Goal: Use online tool/utility

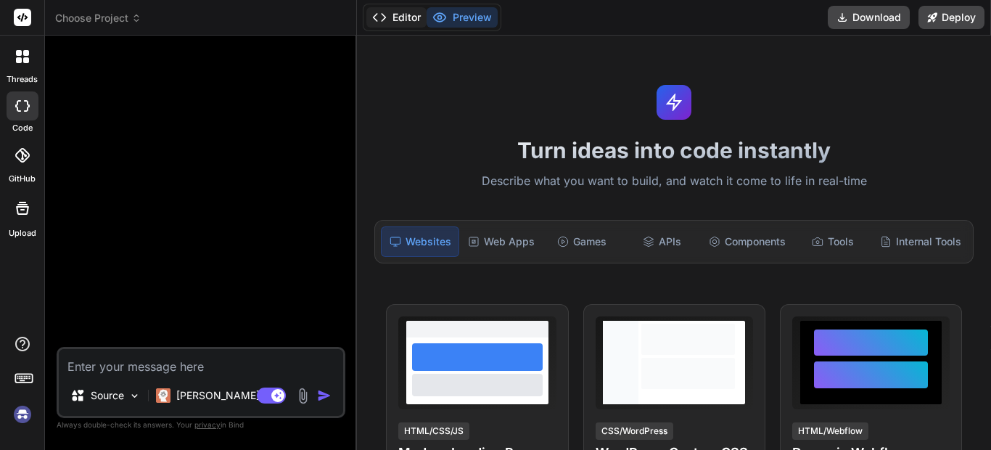
click at [414, 20] on button "Editor" at bounding box center [396, 17] width 60 height 20
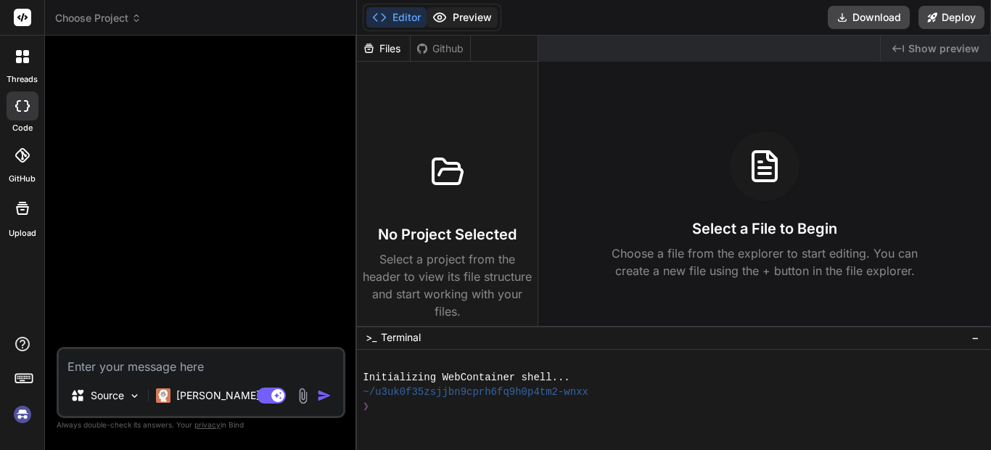
click at [470, 20] on button "Preview" at bounding box center [462, 17] width 71 height 20
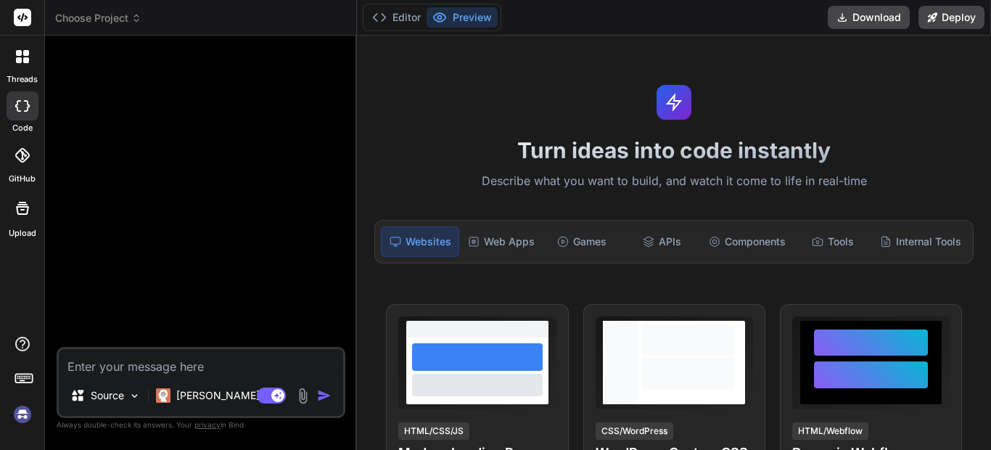
click at [287, 197] on div at bounding box center [203, 197] width 286 height 300
click at [413, 22] on button "Editor" at bounding box center [396, 17] width 60 height 20
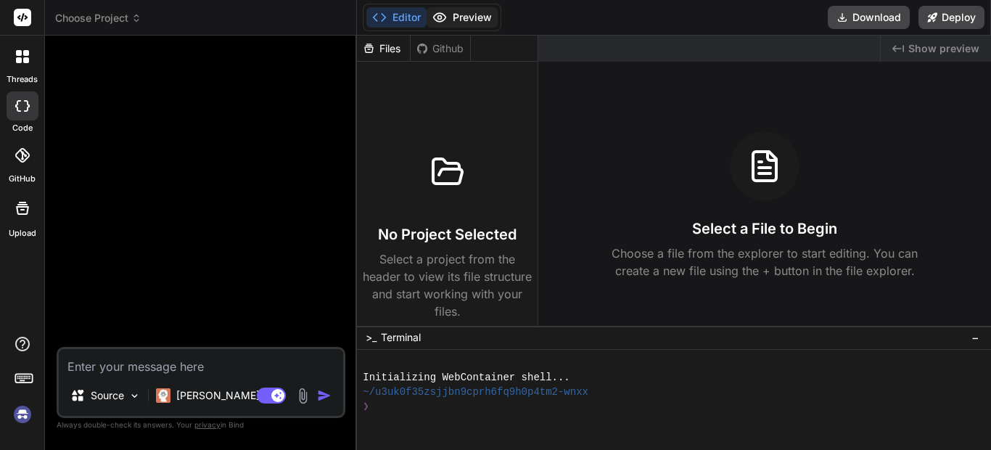
click at [459, 16] on button "Preview" at bounding box center [462, 17] width 71 height 20
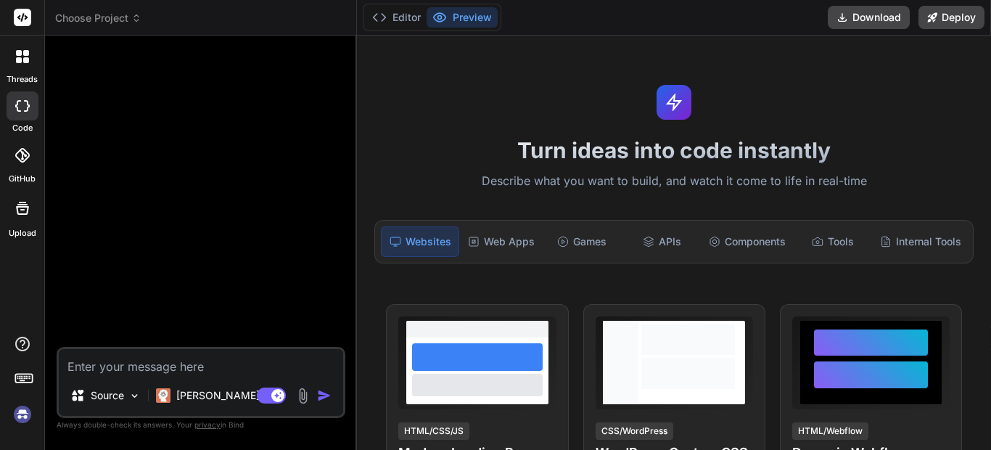
click at [23, 209] on icon at bounding box center [22, 208] width 13 height 13
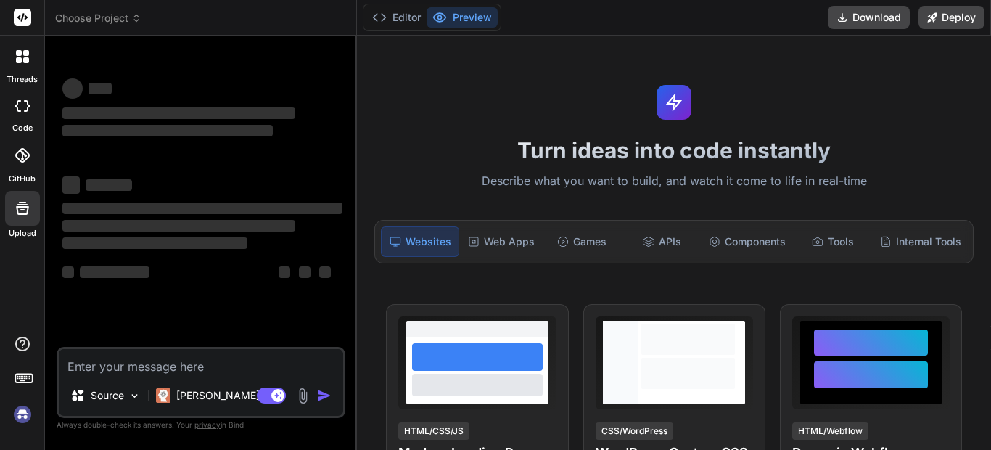
scroll to position [29, 0]
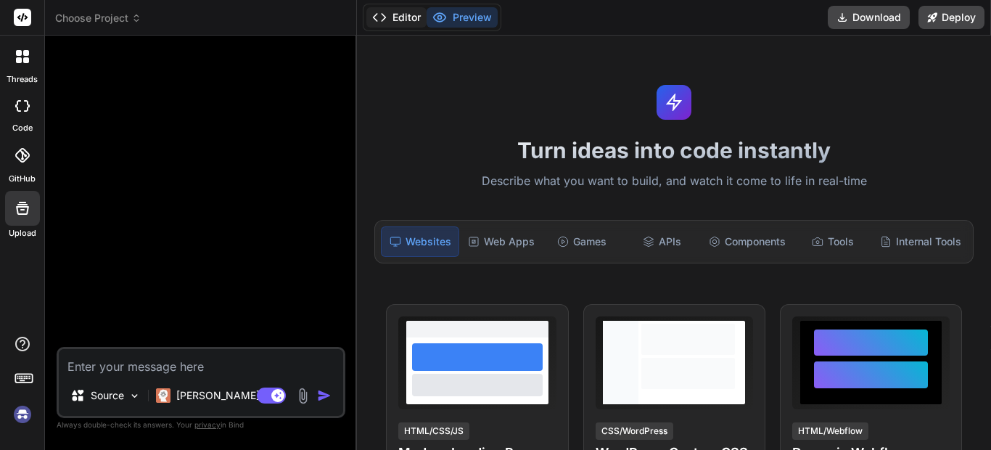
click at [402, 19] on button "Editor" at bounding box center [396, 17] width 60 height 20
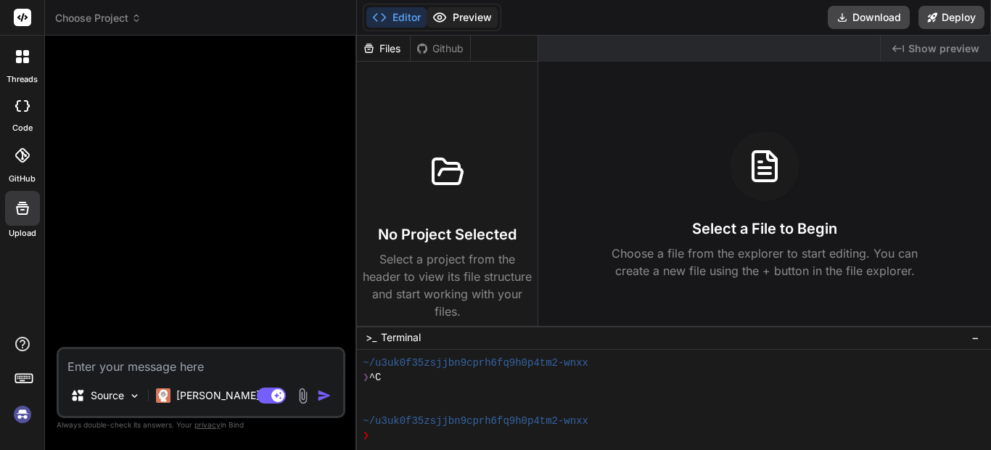
click at [470, 25] on button "Preview" at bounding box center [462, 17] width 71 height 20
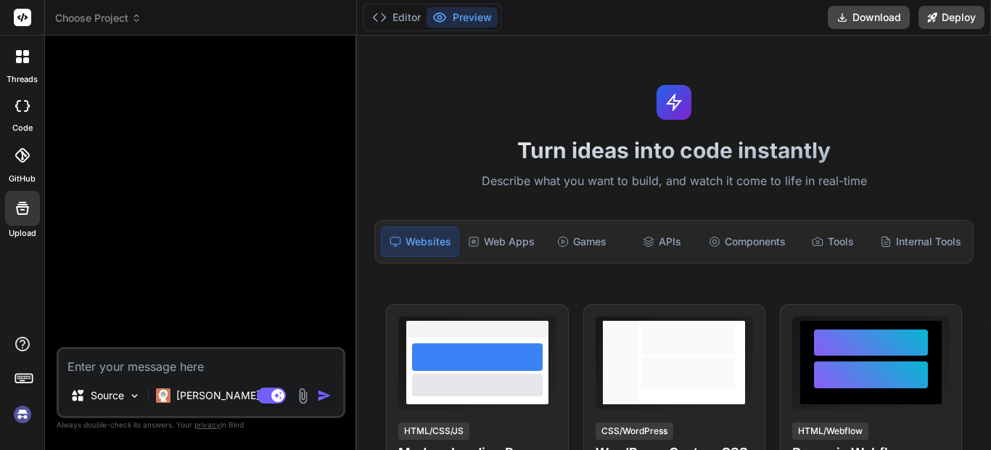
click at [180, 358] on textarea at bounding box center [201, 362] width 284 height 26
click at [137, 398] on img at bounding box center [134, 396] width 12 height 12
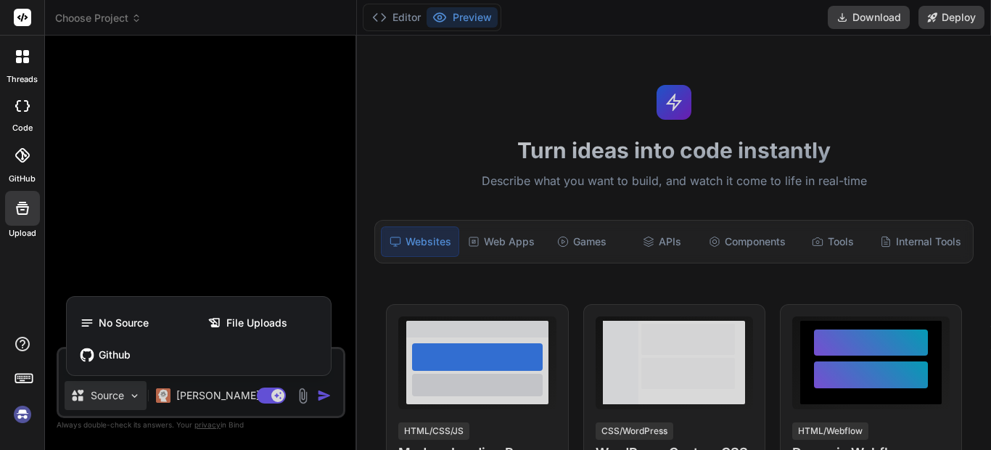
click at [137, 398] on div at bounding box center [495, 225] width 991 height 450
type textarea "x"
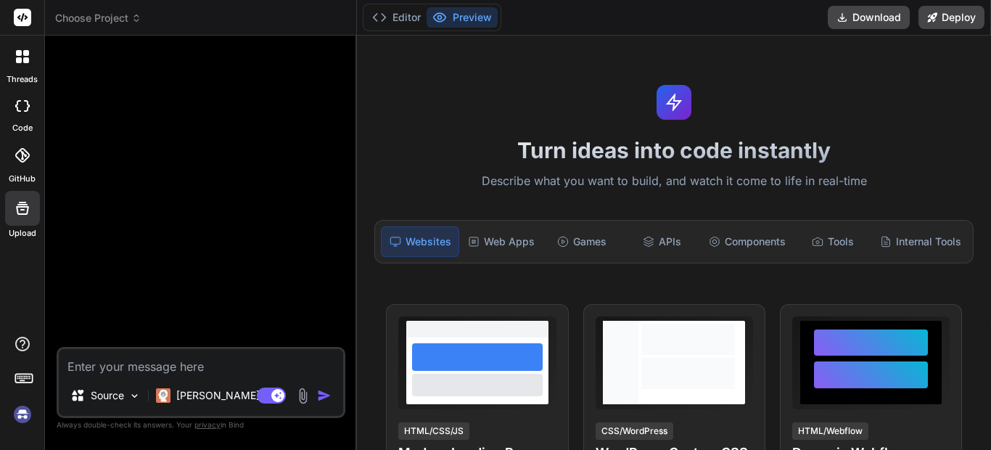
click at [168, 360] on textarea at bounding box center [201, 362] width 284 height 26
paste textarea "create a comprehensive website for an apartment rental service in Tučepi using …"
type textarea "create a comprehensive website for an apartment rental service in Tučepi using …"
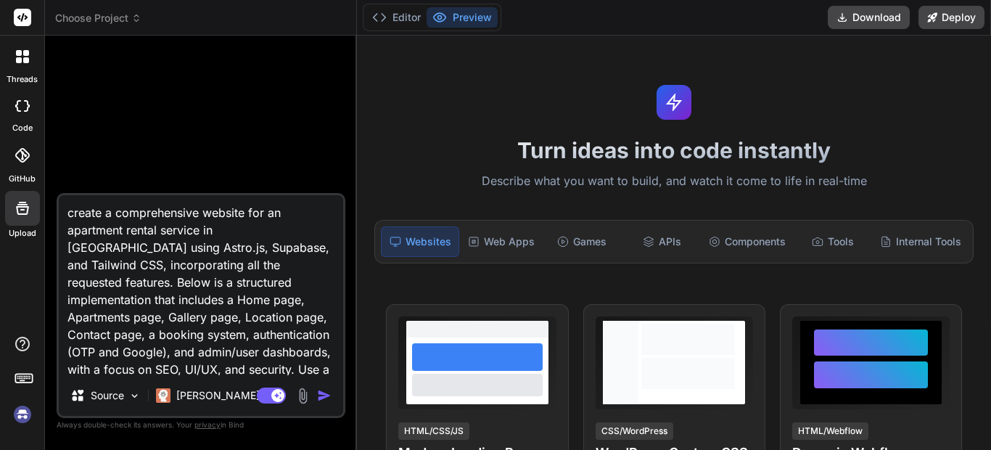
type textarea "x"
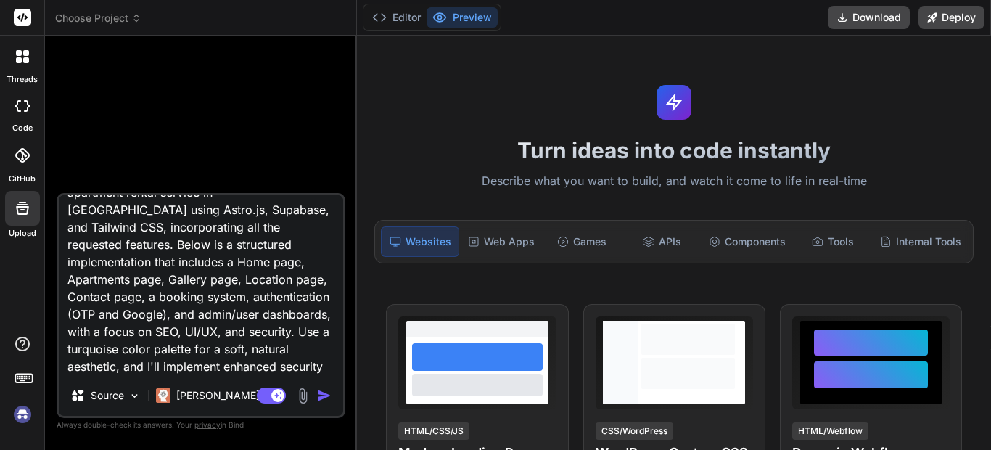
scroll to position [0, 0]
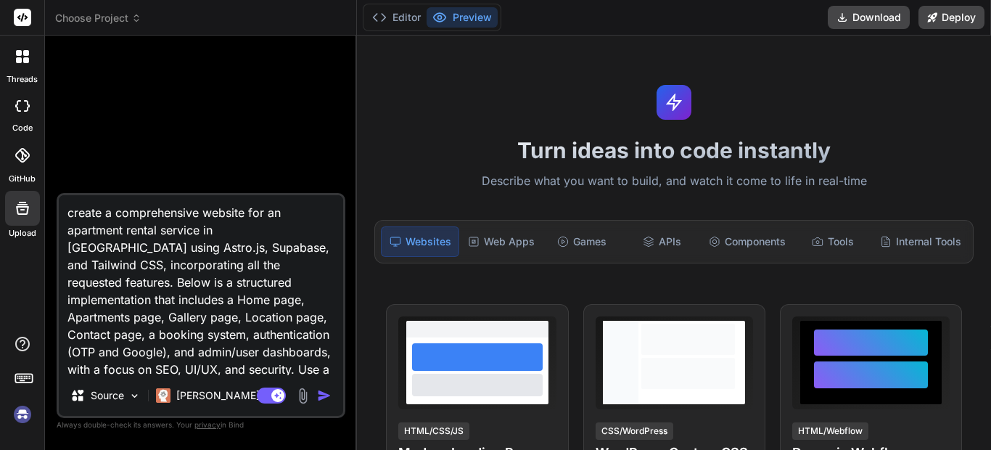
click at [75, 213] on textarea "create a comprehensive website for an apartment rental service in Tučepi using …" at bounding box center [201, 285] width 284 height 180
click at [261, 281] on textarea "create a comprehensive website for an apartment rental service in Tučepi using …" at bounding box center [201, 285] width 284 height 180
type textarea "create a comprehensive website for an apartment rental service in Tučepi using …"
type textarea "x"
type textarea "create a comprehensive website for an apartment rental service in Tučepi using …"
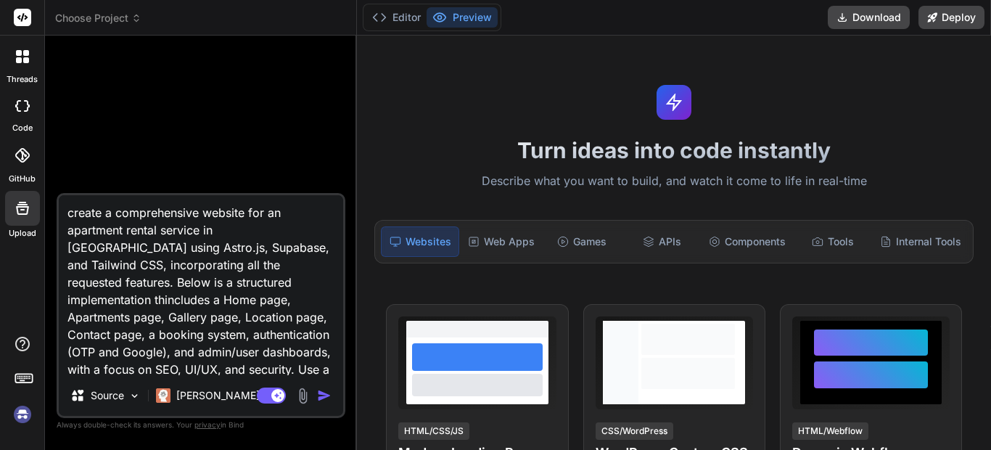
type textarea "x"
type textarea "create a comprehensive website for an apartment rental service in Tučepi using …"
type textarea "x"
type textarea "create a comprehensive website for an apartment rental service in Tučepi using …"
type textarea "x"
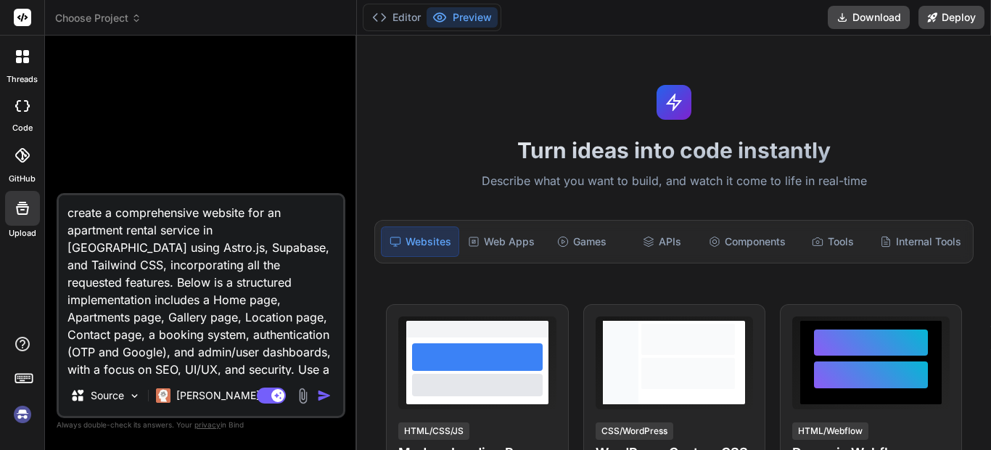
type textarea "create a comprehensive website for an apartment rental service in Tučepi using …"
type textarea "x"
type textarea "create a comprehensive website for an apartment rental service in Tučepi using …"
type textarea "x"
type textarea "create a comprehensive website for an apartment rental service in Tučepi using …"
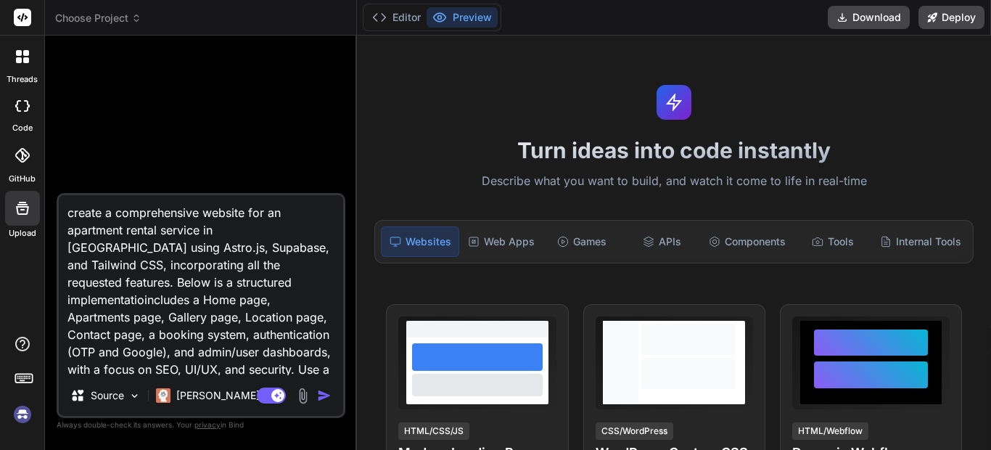
type textarea "x"
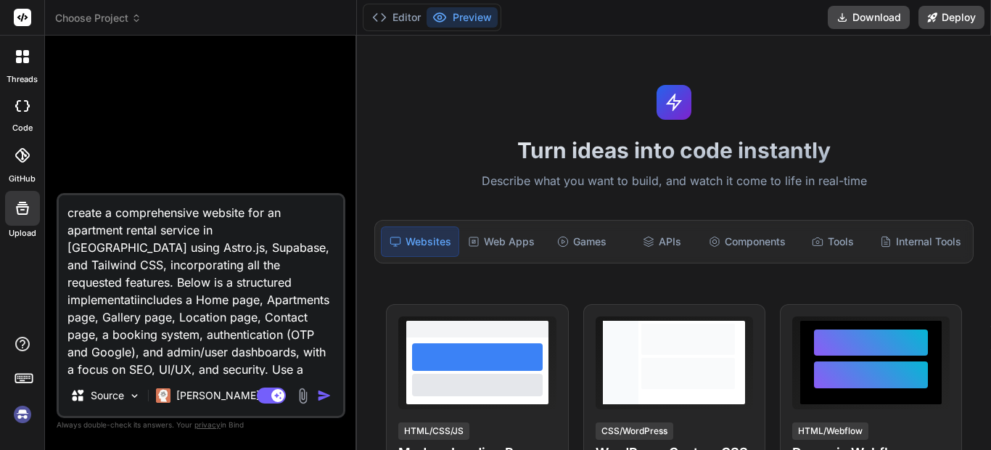
type textarea "create a comprehensive website for an apartment rental service in Tučepi using …"
type textarea "x"
type textarea "create a comprehensive website for an apartment rental service in Tučepi using …"
type textarea "x"
type textarea "create a comprehensive website for an apartment rental service in Tučepi using …"
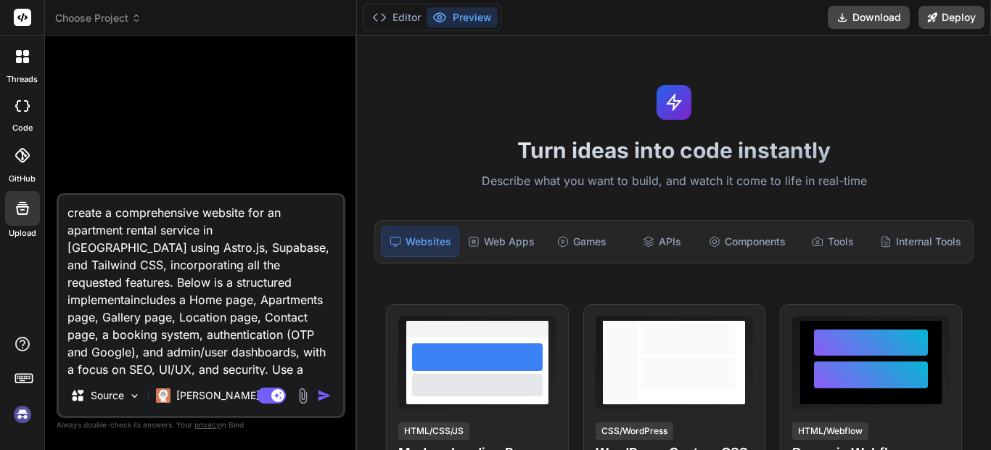
type textarea "x"
type textarea "create a comprehensive website for an apartment rental service in Tučepi using …"
type textarea "x"
type textarea "create a comprehensive website for an apartment rental service in Tučepi using …"
type textarea "x"
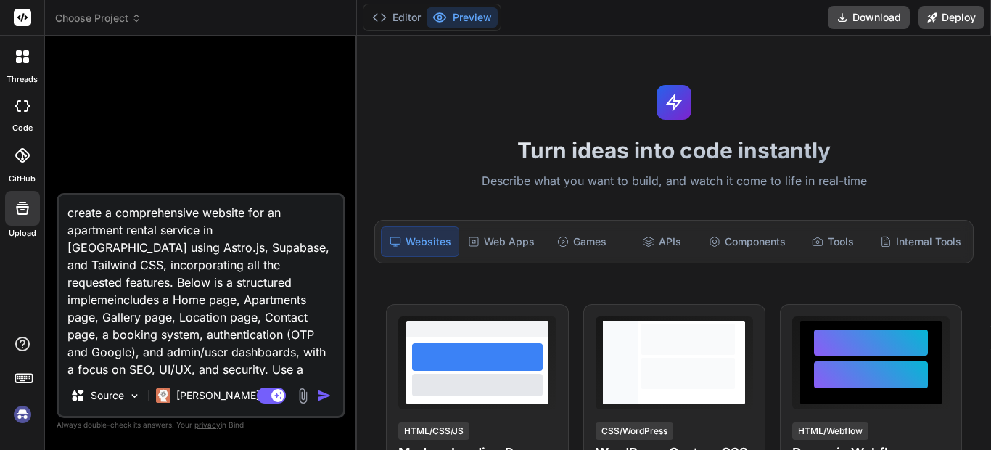
type textarea "create a comprehensive website for an apartment rental service in Tučepi using …"
type textarea "x"
type textarea "create a comprehensive website for an apartment rental service in Tučepi using …"
type textarea "x"
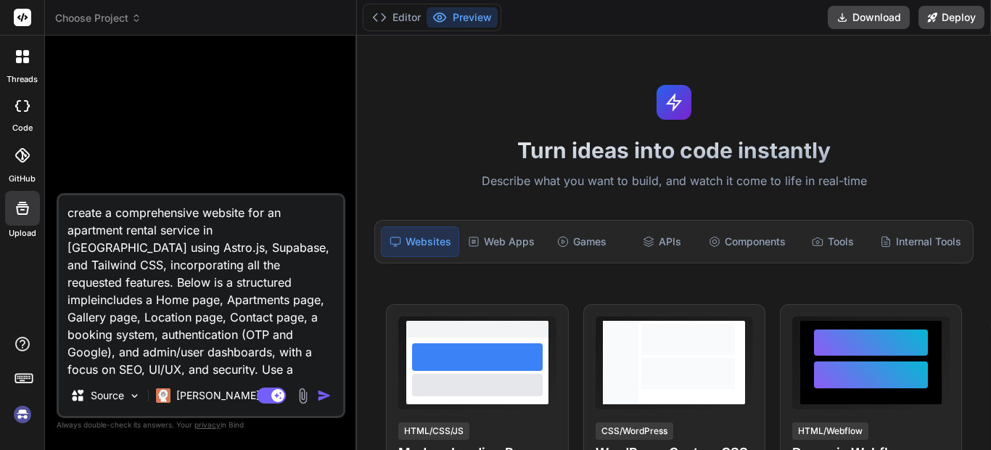
type textarea "create a comprehensive website for an apartment rental service in Tučepi using …"
type textarea "x"
type textarea "create a comprehensive website for an apartment rental service in Tučepi using …"
type textarea "x"
type textarea "create a comprehensive website for an apartment rental service in Tučepi using …"
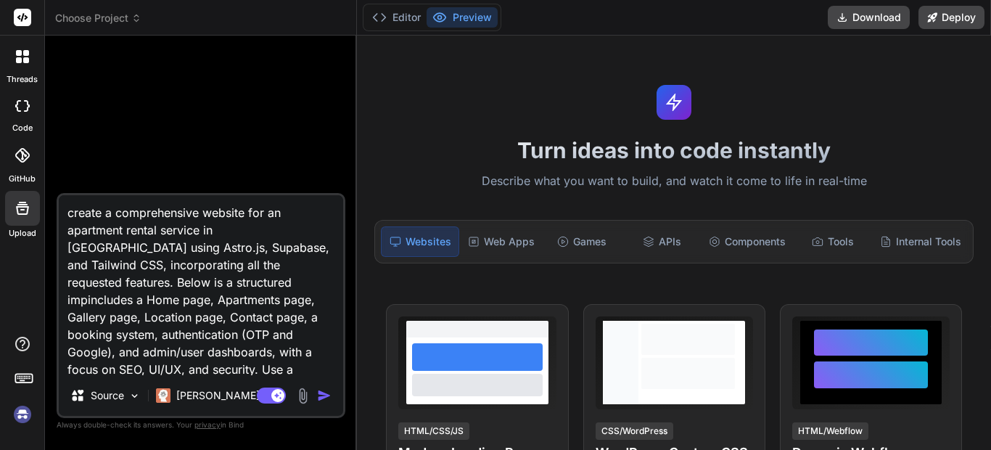
type textarea "x"
type textarea "create a comprehensive website for an apartment rental service in Tučepi using …"
type textarea "x"
type textarea "create a comprehensive website for an apartment rental service in Tučepi using …"
type textarea "x"
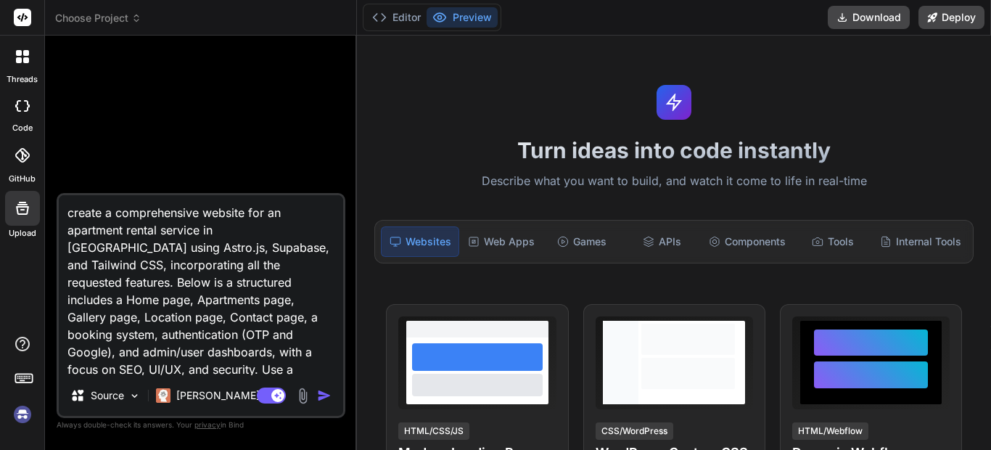
type textarea "create a comprehensive website for an apartment rental service in Tučepi using …"
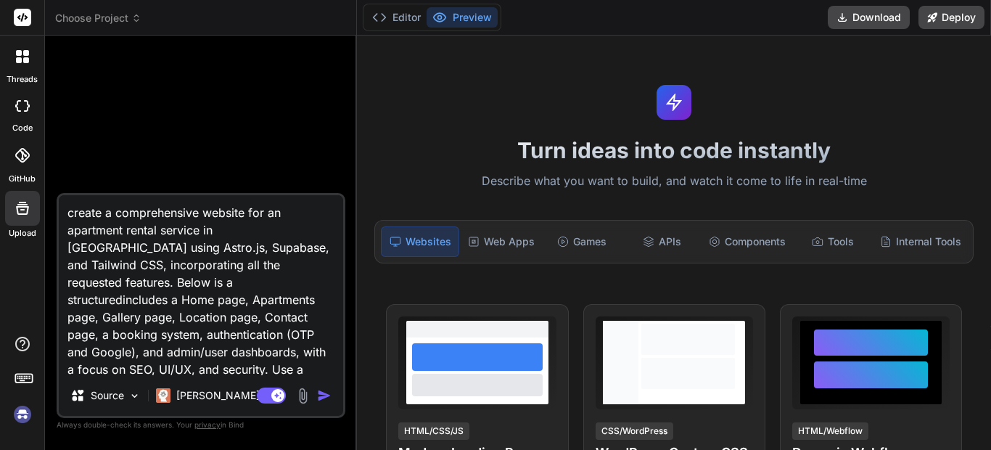
type textarea "x"
type textarea "create a comprehensive website for an apartment rental service in Tučepi using …"
type textarea "x"
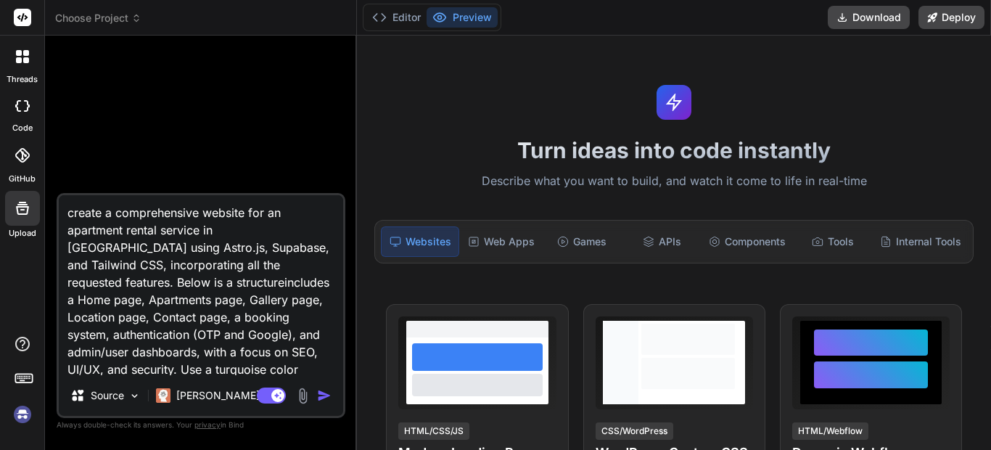
type textarea "create a comprehensive website for an apartment rental service in Tučepi using …"
type textarea "x"
type textarea "create a comprehensive website for an apartment rental service in Tučepi using …"
type textarea "x"
type textarea "create a comprehensive website for an apartment rental service in Tučepi using …"
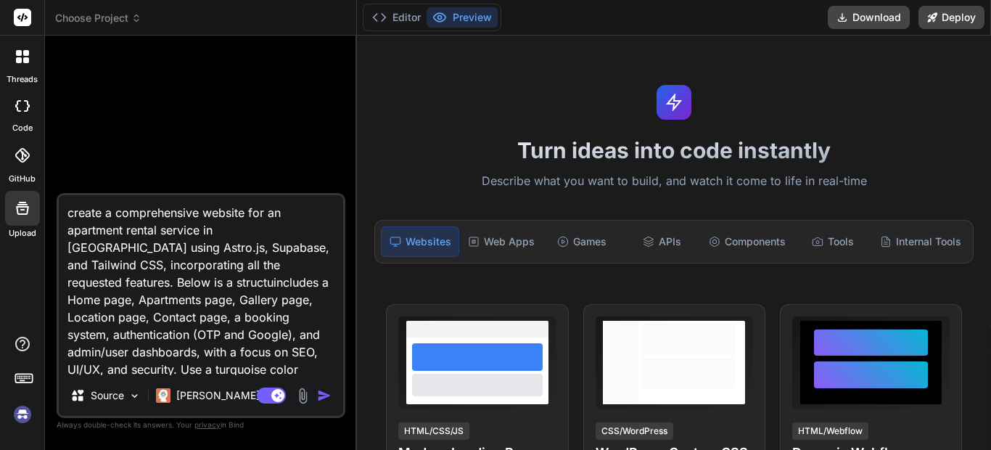
type textarea "x"
type textarea "create a comprehensive website for an apartment rental service in Tučepi using …"
type textarea "x"
type textarea "create a comprehensive website for an apartment rental service in Tučepi using …"
type textarea "x"
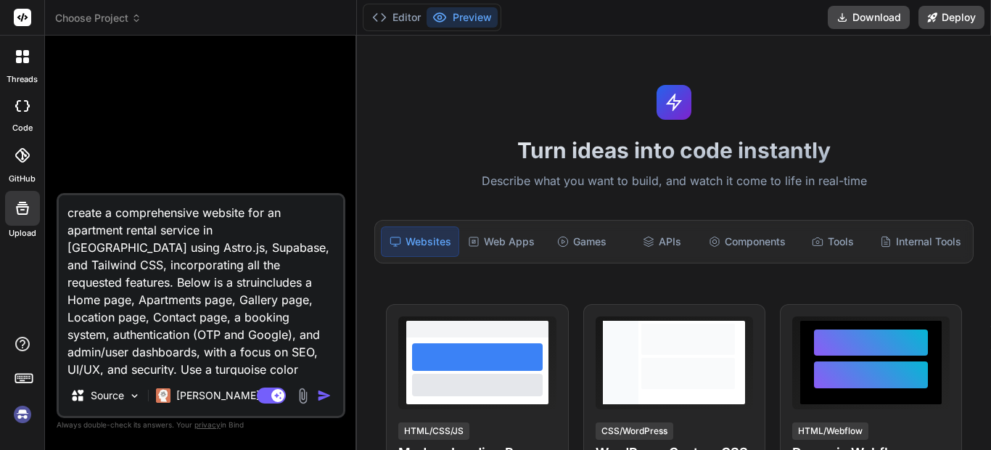
type textarea "create a comprehensive website for an apartment rental service in Tučepi using …"
type textarea "x"
type textarea "create a comprehensive website for an apartment rental service in Tučepi using …"
type textarea "x"
type textarea "create a comprehensive website for an apartment rental service in Tučepi using …"
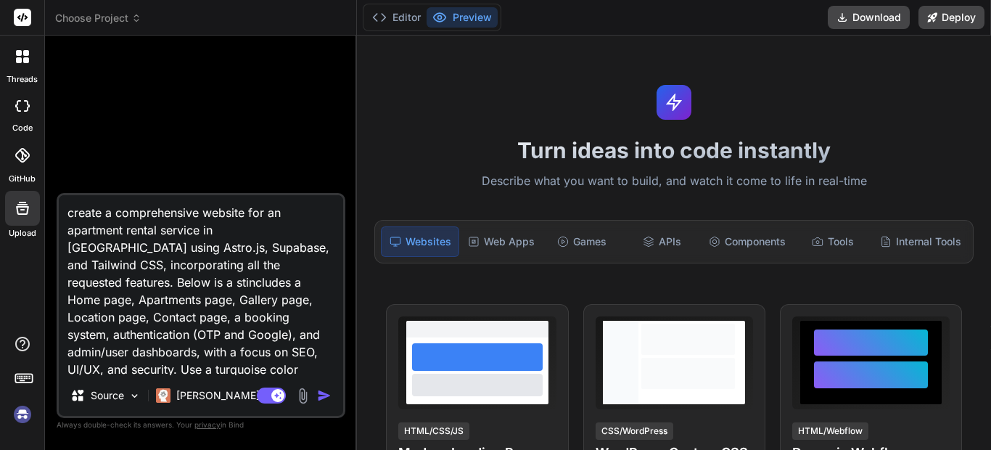
type textarea "x"
type textarea "create a comprehensive website for an apartment rental service in Tučepi using …"
type textarea "x"
type textarea "create a comprehensive website for an apartment rental service in Tučepi using …"
type textarea "x"
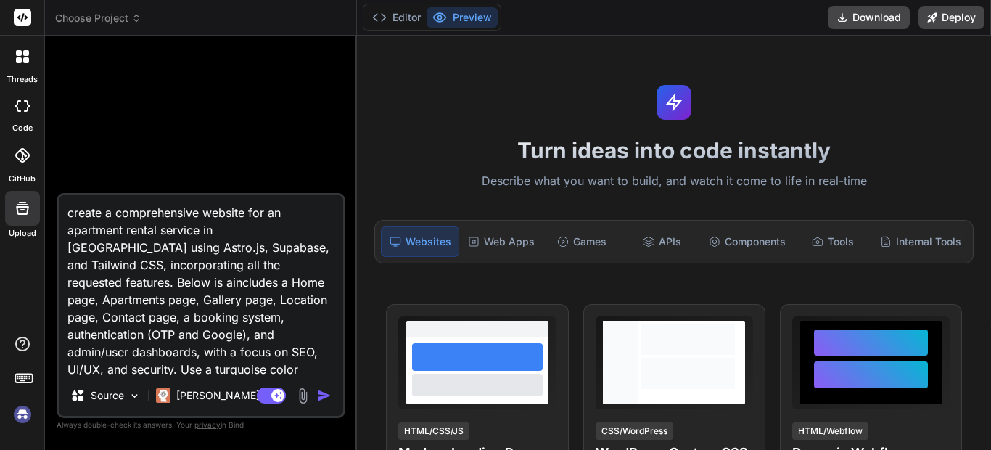
type textarea "create a comprehensive website for an apartment rental service in Tučepi using …"
type textarea "x"
type textarea "create a comprehensive website for an apartment rental service in Tučepi using …"
type textarea "x"
type textarea "create a comprehensive website for an apartment rental service in Tučepi using …"
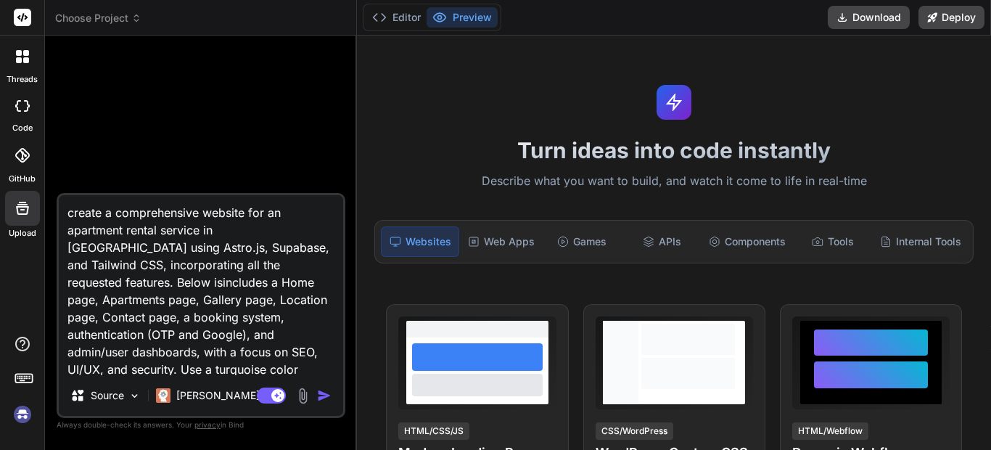
type textarea "x"
type textarea "create a comprehensive website for an apartment rental service in Tučepi using …"
type textarea "x"
type textarea "create a comprehensive website for an apartment rental service in Tučepi using …"
type textarea "x"
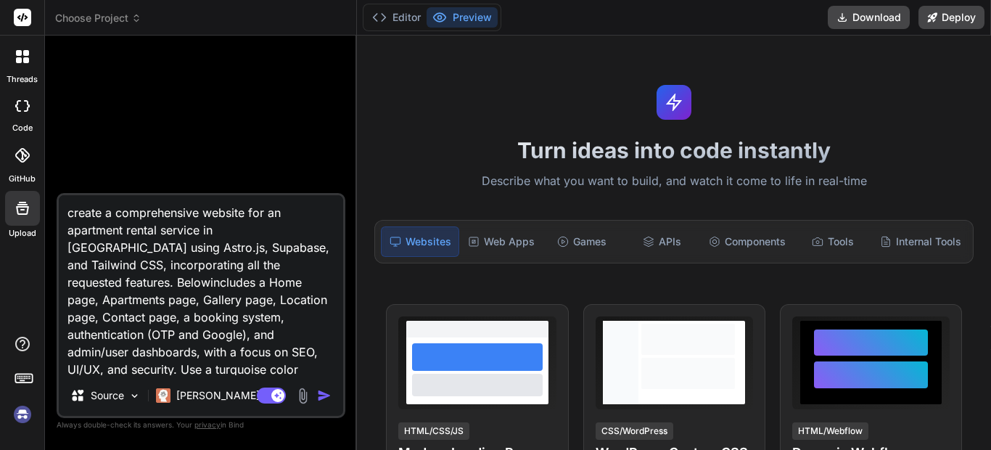
type textarea "create a comprehensive website for an apartment rental service in Tučepi using …"
type textarea "x"
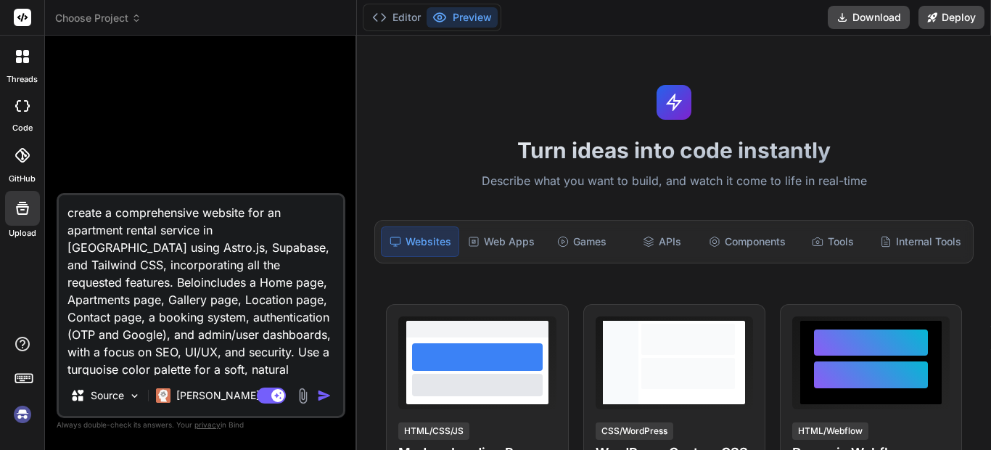
type textarea "create a comprehensive website for an apartment rental service in Tučepi using …"
type textarea "x"
type textarea "create a comprehensive website for an apartment rental service in Tučepi using …"
type textarea "x"
type textarea "create a comprehensive website for an apartment rental service in Tučepi using …"
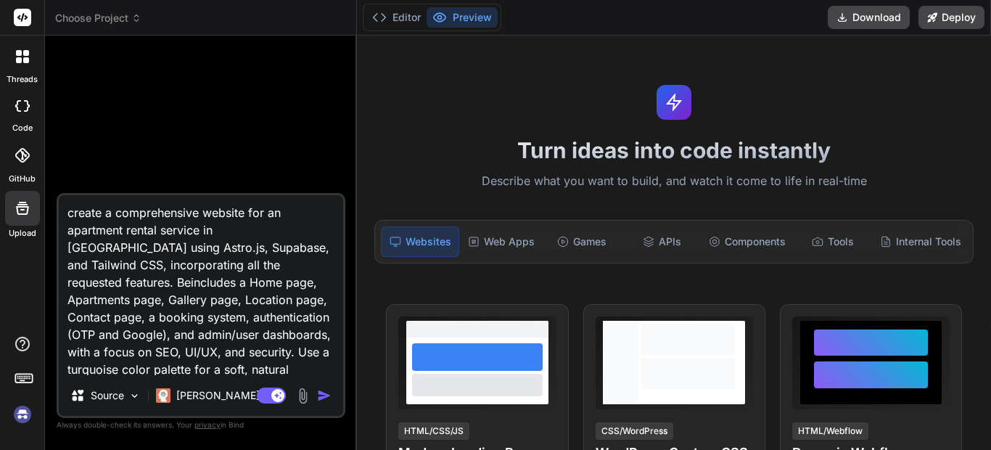
type textarea "x"
type textarea "create a comprehensive website for an apartment rental service in Tučepi using …"
type textarea "x"
type textarea "create a comprehensive website for an apartment rental service in Tučepi using …"
type textarea "x"
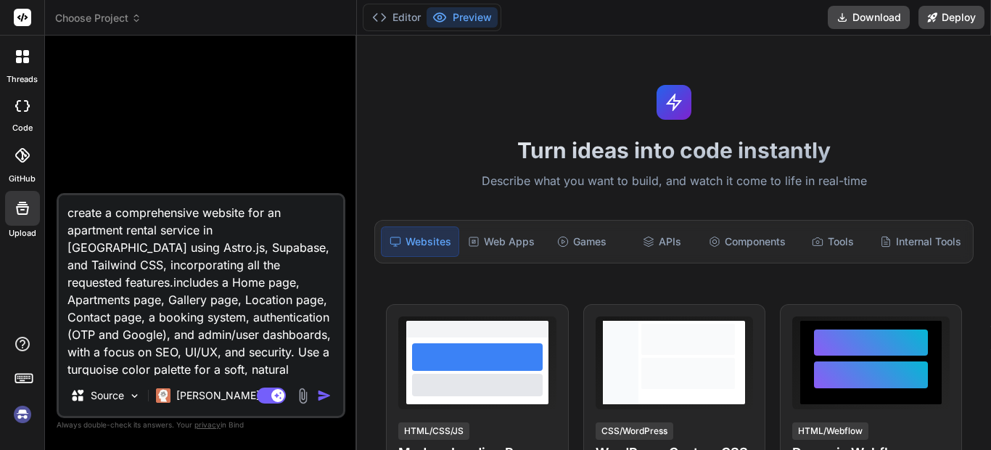
type textarea "create a comprehensive website for an apartment rental service in Tučepi using …"
type textarea "x"
type textarea "create a comprehensive website for an apartment rental service in Tučepi using …"
type textarea "x"
click at [261, 281] on textarea "create a comprehensive website for an apartment rental service in Tučepi using …" at bounding box center [201, 285] width 284 height 180
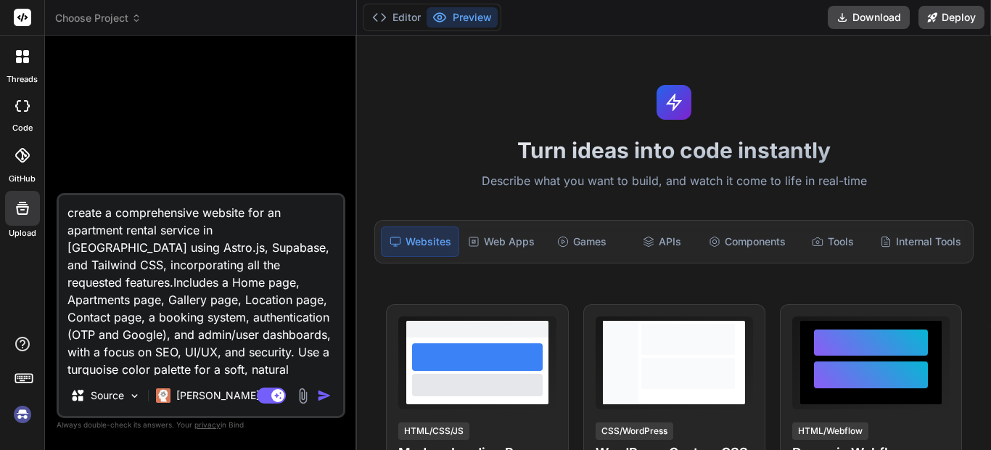
click at [335, 266] on textarea "create a comprehensive website for an apartment rental service in Tučepi using …" at bounding box center [201, 285] width 284 height 180
type textarea "create a comprehensive website for an apartment rental service in Tučepi using …"
type textarea "x"
type textarea "create a comprehensive website for an apartment rental service in Tučepi using …"
type textarea "x"
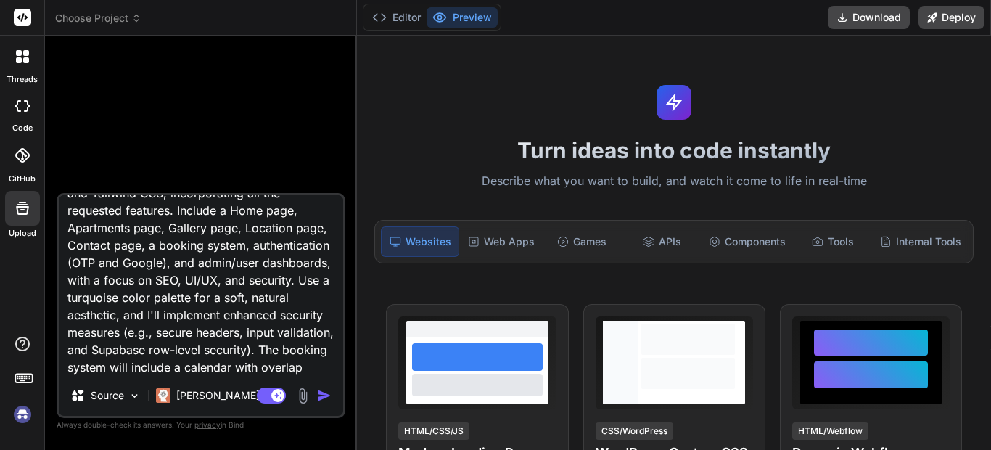
scroll to position [95, 0]
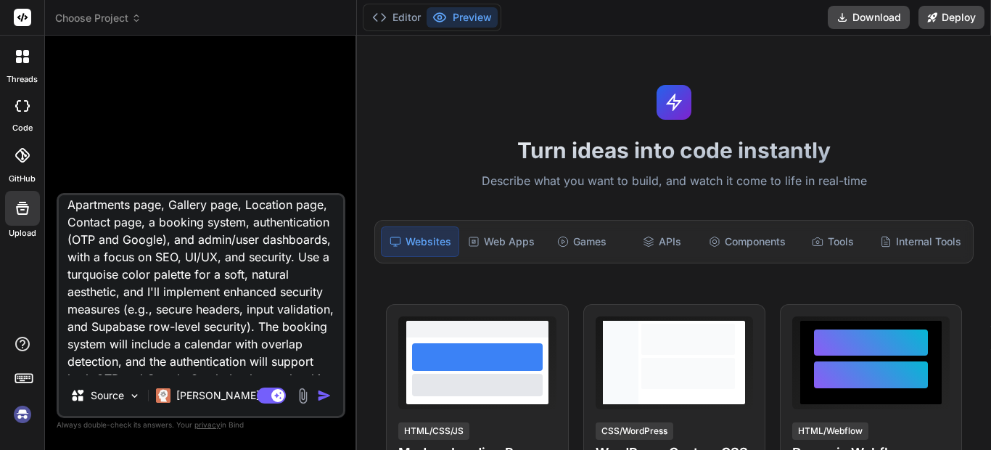
click at [231, 271] on textarea "create a comprehensive website for an apartment rental service in Tučepi using …" at bounding box center [201, 285] width 284 height 180
type textarea "create a comprehensive website for an apartment rental service in Tučepi using …"
type textarea "x"
type textarea "create a comprehensive website for an apartment rental service in Tučepi using …"
type textarea "x"
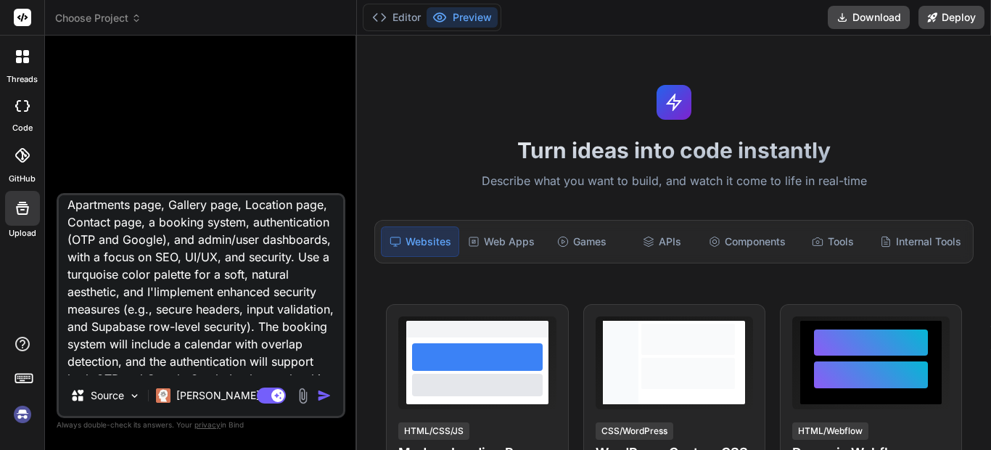
type textarea "create a comprehensive website for an apartment rental service in Tučepi using …"
type textarea "x"
type textarea "create a comprehensive website for an apartment rental service in Tučepi using …"
type textarea "x"
type textarea "create a comprehensive website for an apartment rental service in Tučepi using …"
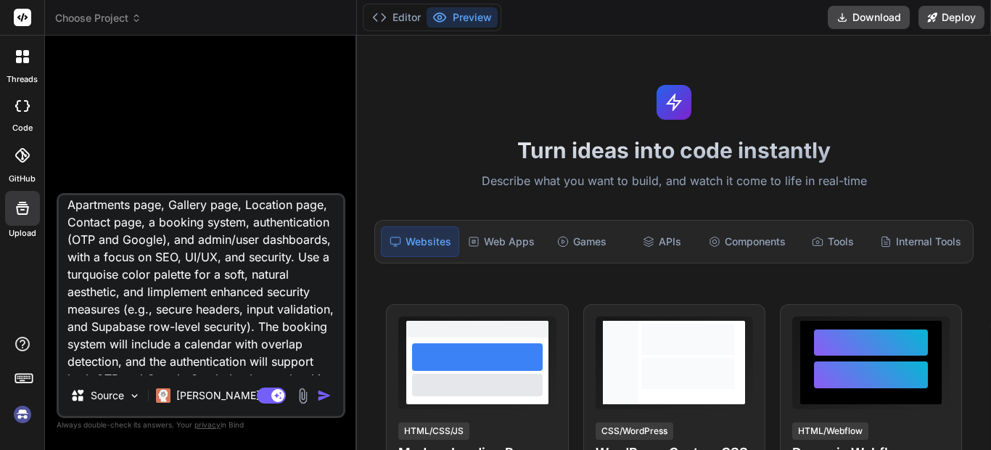
type textarea "x"
type textarea "create a comprehensive website for an apartment rental service in Tučepi using …"
click at [210, 394] on p "Claude 4 S.." at bounding box center [230, 395] width 108 height 15
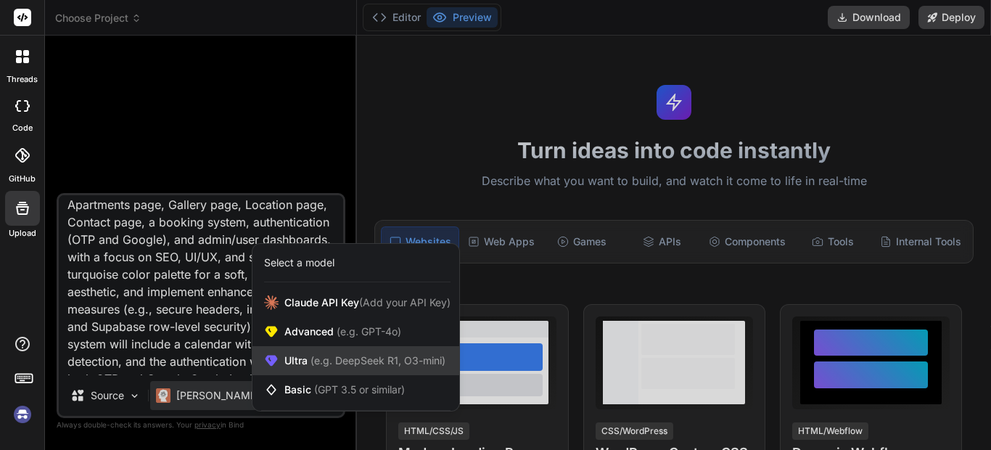
click at [325, 359] on span "(e.g. DeepSeek R1, O3-mini)" at bounding box center [377, 360] width 138 height 12
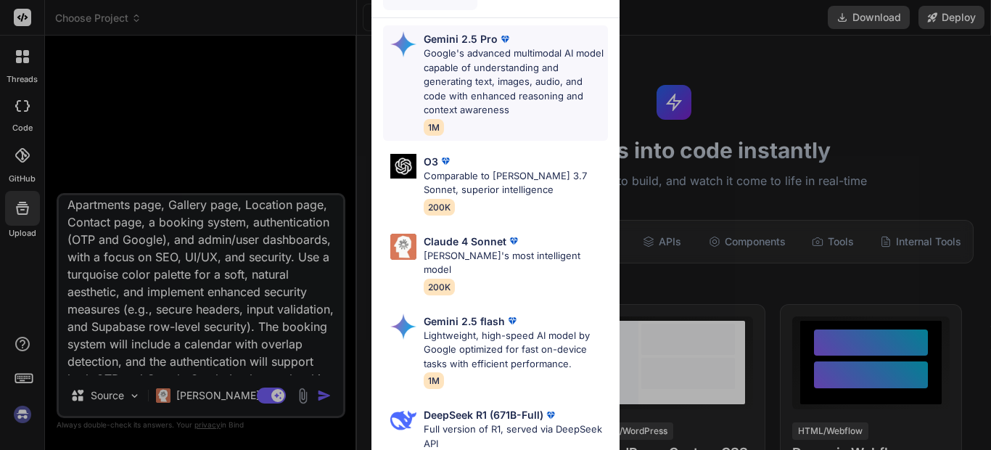
click at [502, 84] on p "Google's advanced multimodal AI model capable of understanding and generating t…" at bounding box center [516, 81] width 184 height 71
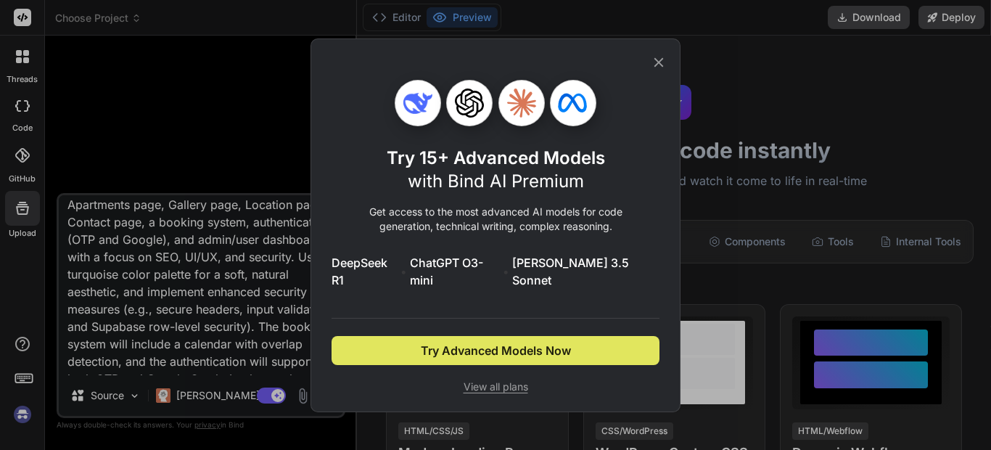
click at [542, 342] on span "Try Advanced Models Now" at bounding box center [496, 350] width 150 height 17
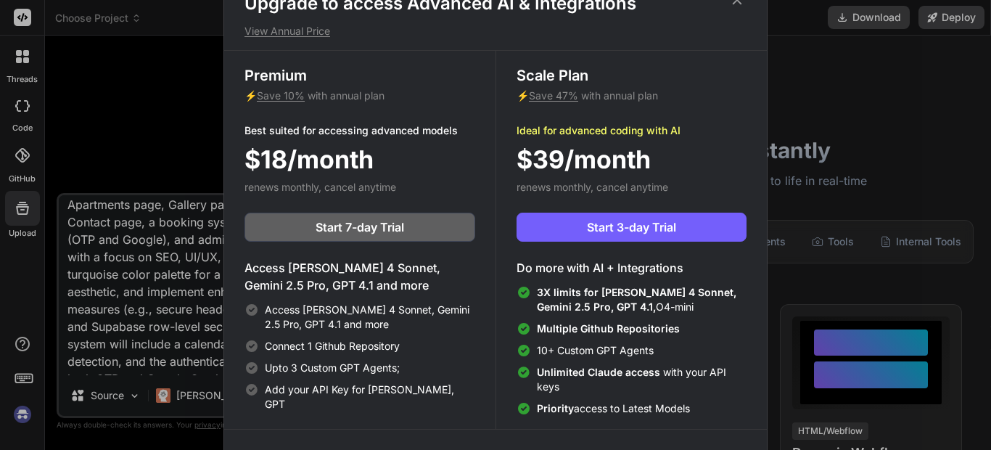
click at [821, 105] on div "Upgrade to access Advanced AI & Integrations View Annual Price Premium ⚡ Save 1…" at bounding box center [495, 225] width 991 height 450
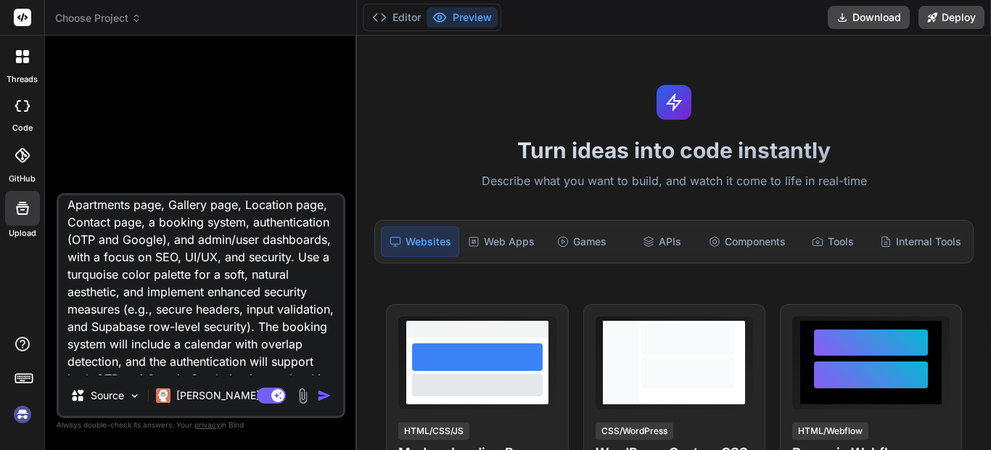
click at [322, 393] on img "button" at bounding box center [324, 395] width 15 height 15
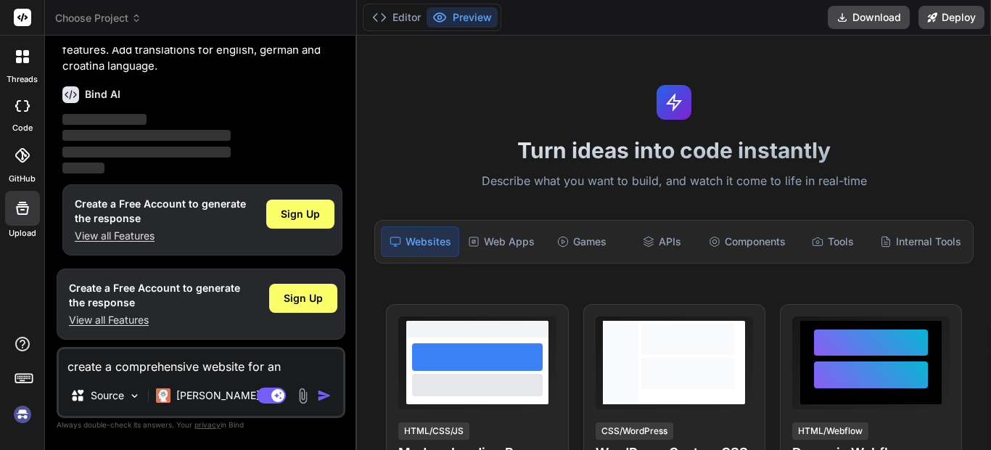
scroll to position [284, 0]
click at [303, 218] on span "Sign Up" at bounding box center [300, 212] width 39 height 15
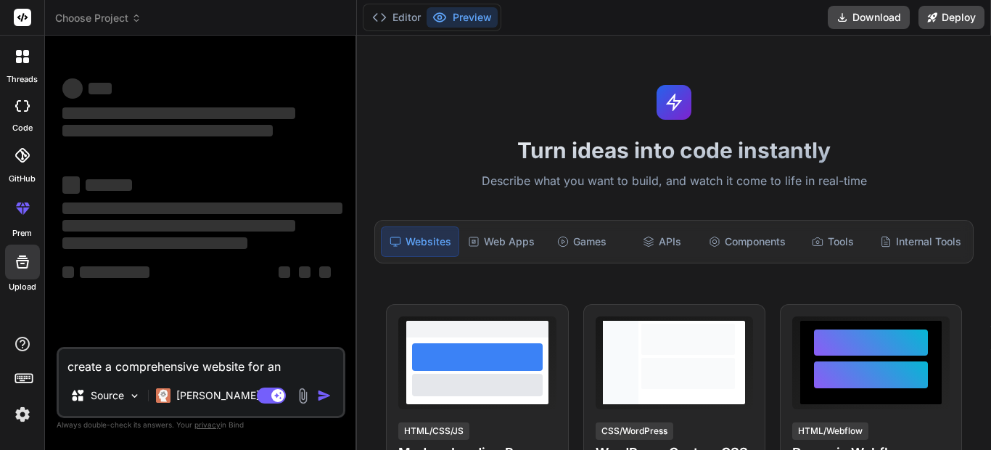
scroll to position [0, 0]
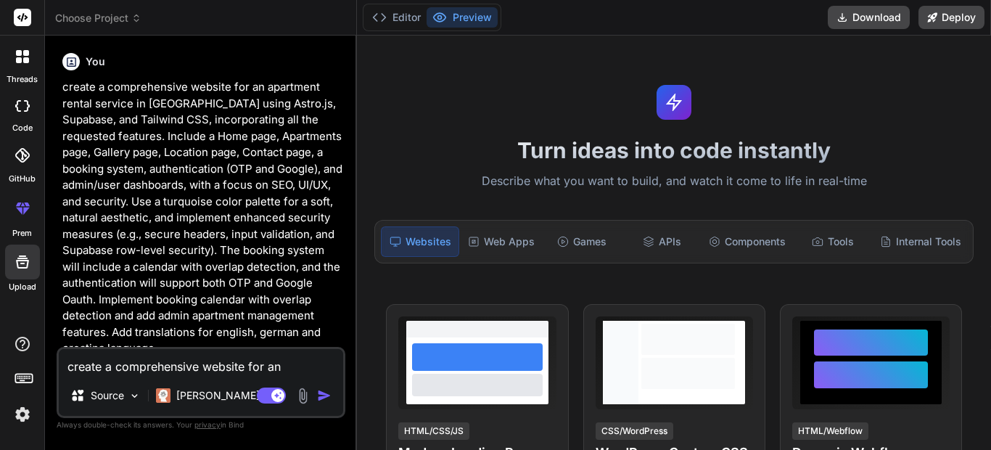
click at [342, 226] on p "create a comprehensive website for an apartment rental service in Tučepi using …" at bounding box center [202, 218] width 280 height 278
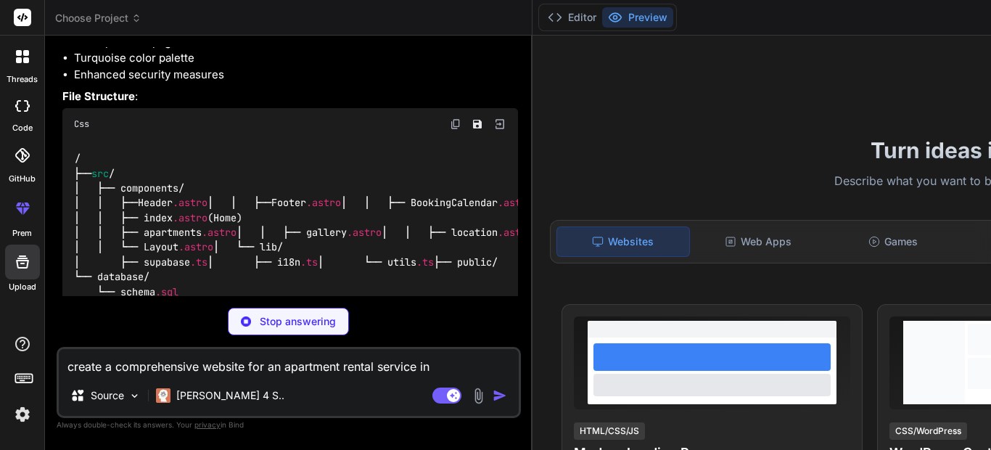
scroll to position [411, 0]
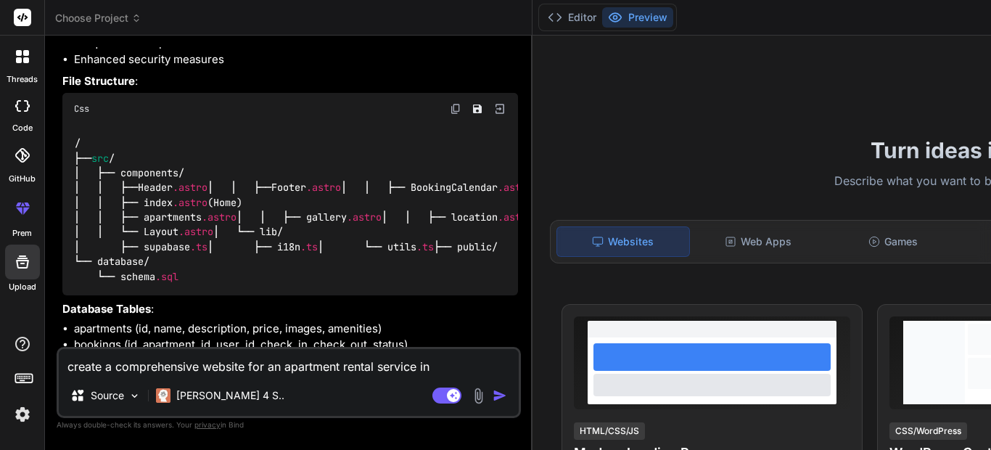
type textarea "x"
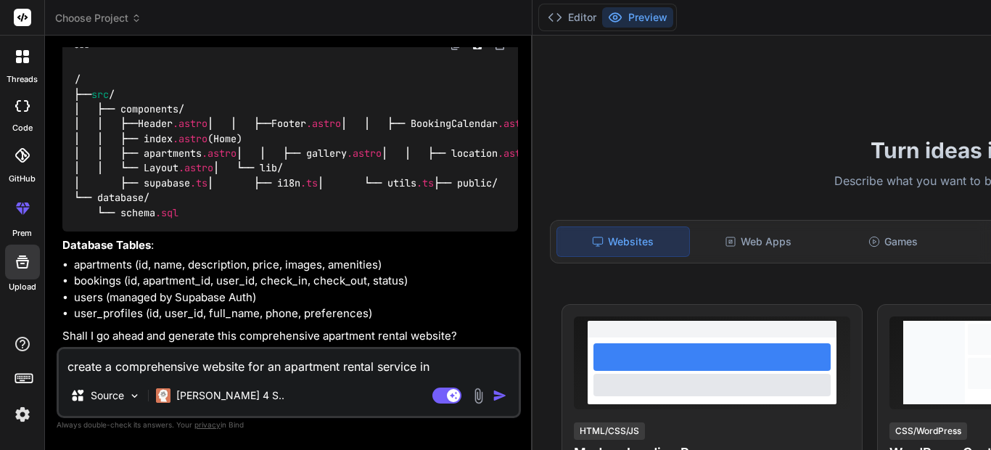
scroll to position [909, 0]
click at [152, 358] on textarea "create a comprehensive website for an apartment rental service in Tučepi using …" at bounding box center [289, 362] width 460 height 26
type textarea "y"
type textarea "x"
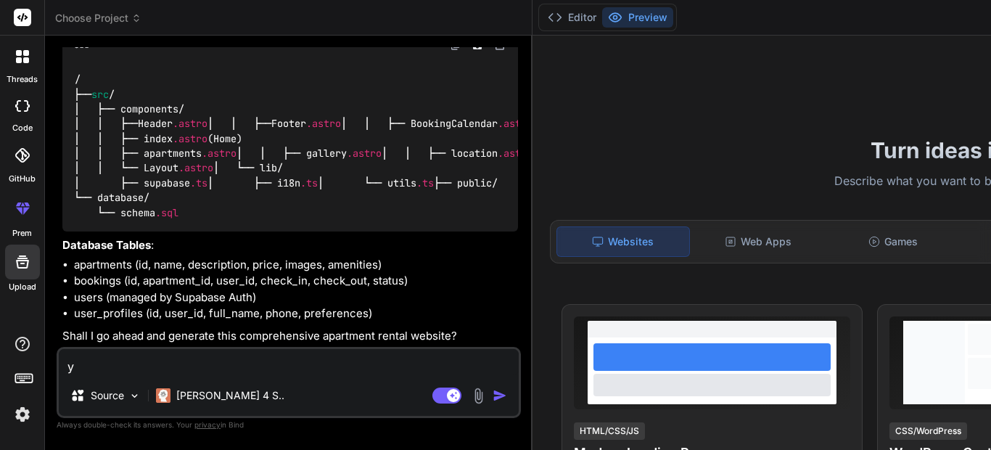
type textarea "ye"
type textarea "x"
type textarea "yes"
type textarea "x"
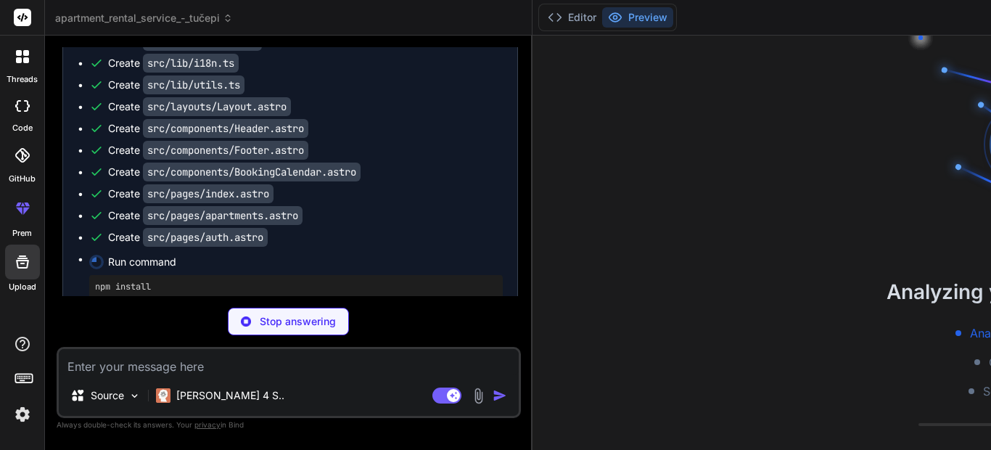
scroll to position [102, 0]
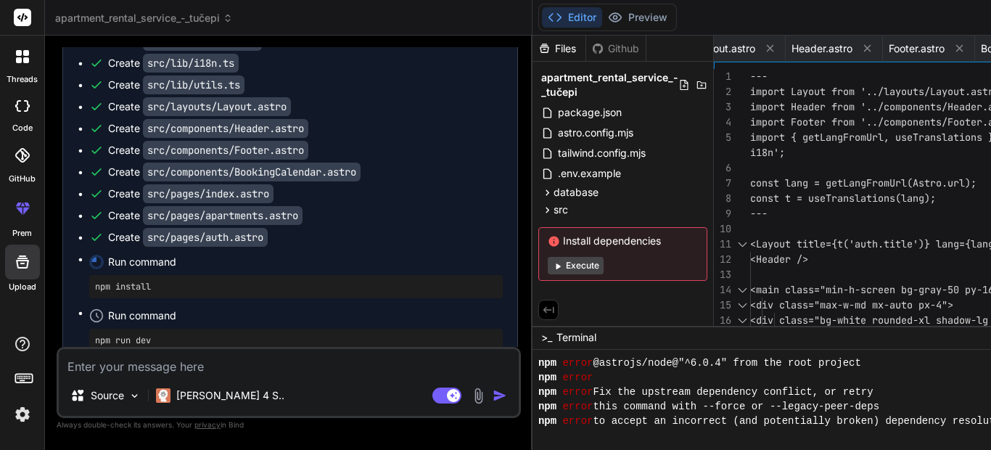
type textarea "x"
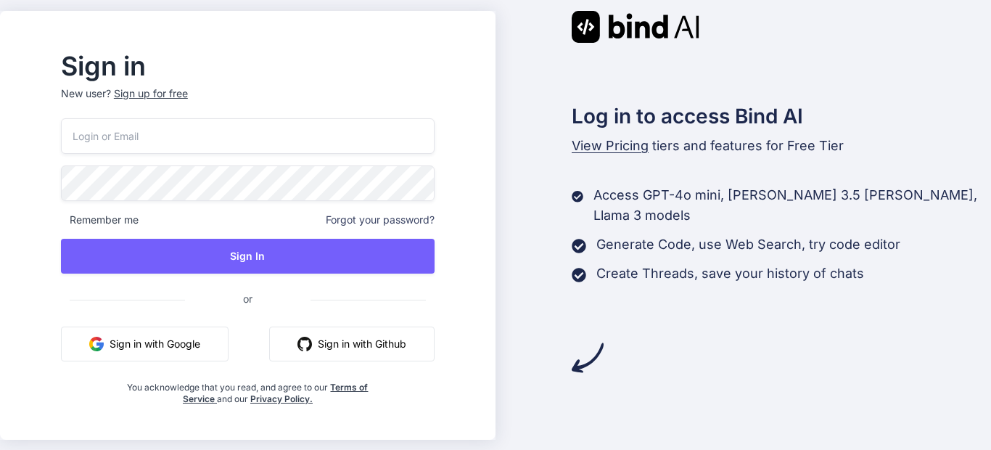
click at [194, 342] on button "Sign in with Google" at bounding box center [145, 344] width 168 height 35
click at [192, 342] on button "Sign in with Google" at bounding box center [145, 344] width 168 height 35
